Goal: Information Seeking & Learning: Learn about a topic

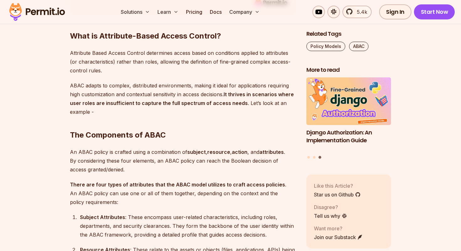
scroll to position [701, 0]
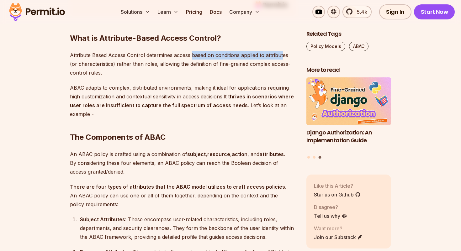
drag, startPoint x: 191, startPoint y: 55, endPoint x: 282, endPoint y: 57, distance: 90.6
click at [282, 58] on p "Attribute Based Access Control determines access based on conditions applied to…" at bounding box center [183, 64] width 226 height 26
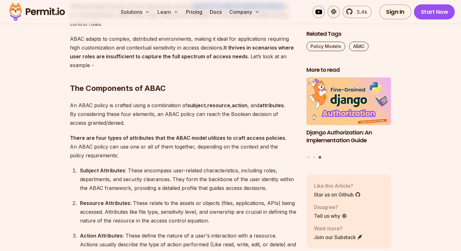
scroll to position [758, 0]
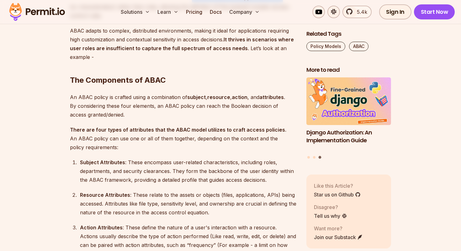
drag, startPoint x: 188, startPoint y: 97, endPoint x: 260, endPoint y: 96, distance: 72.1
click at [260, 96] on p "An ABAC policy is crafted using a combination of subject , resource , action , …" at bounding box center [183, 106] width 226 height 26
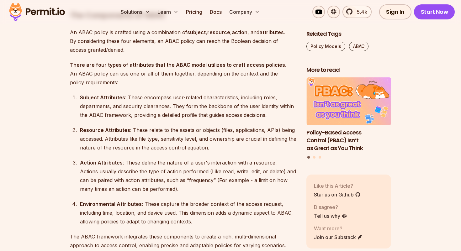
scroll to position [824, 0]
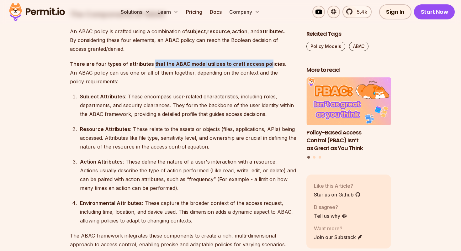
drag, startPoint x: 151, startPoint y: 65, endPoint x: 266, endPoint y: 68, distance: 114.7
click at [266, 68] on p "There are four types of attributes that the ABAC model utilizes to craft access…" at bounding box center [183, 73] width 226 height 26
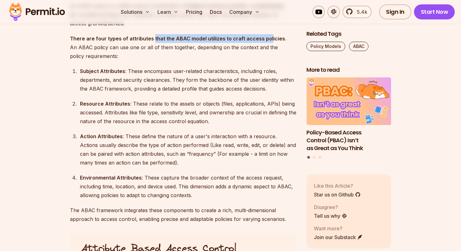
scroll to position [861, 0]
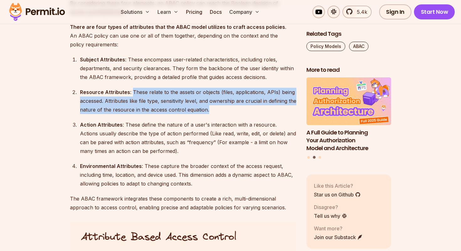
drag, startPoint x: 132, startPoint y: 92, endPoint x: 234, endPoint y: 113, distance: 104.1
click at [234, 113] on div "Resource Attributes : These relate to the assets or objects (files, application…" at bounding box center [188, 101] width 216 height 26
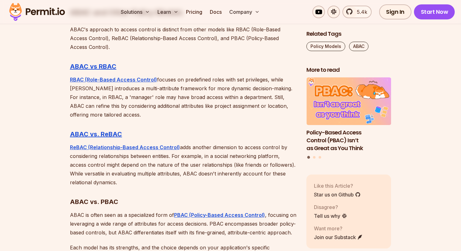
scroll to position [1876, 0]
